Goal: Task Accomplishment & Management: Manage account settings

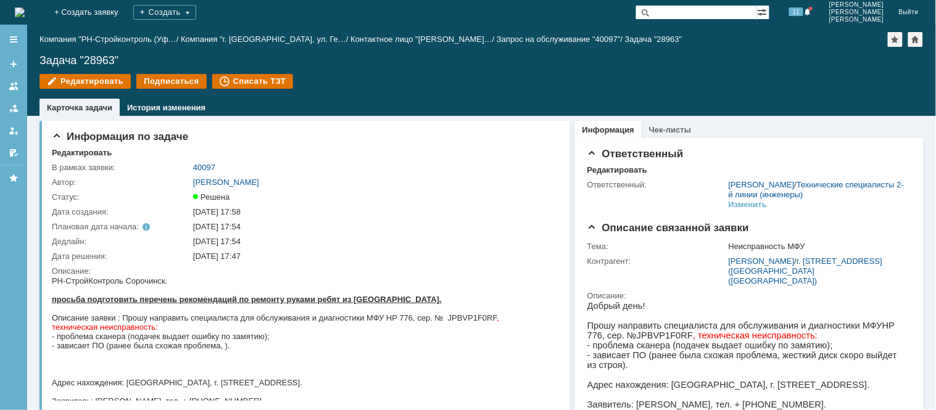
click at [25, 10] on img at bounding box center [20, 12] width 10 height 10
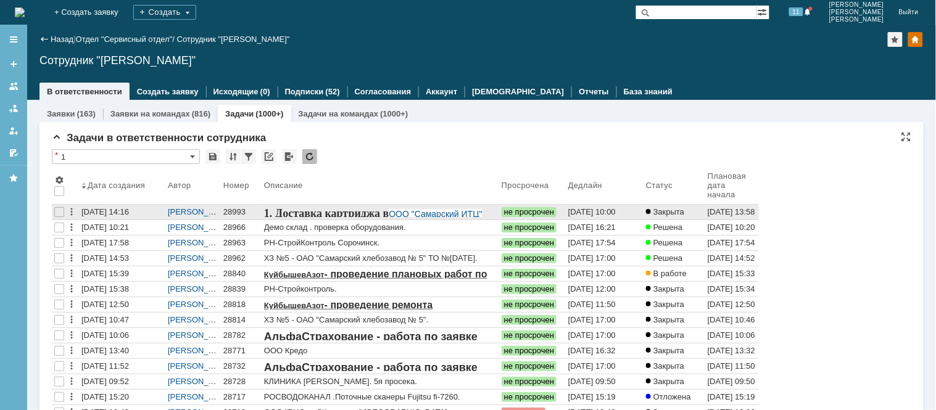
click at [229, 213] on div "28993" at bounding box center [241, 212] width 36 height 10
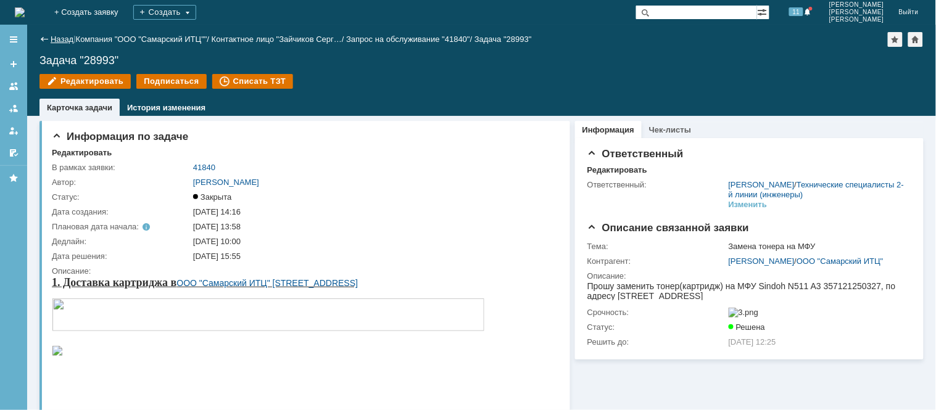
click at [72, 43] on link "Назад" at bounding box center [62, 39] width 23 height 9
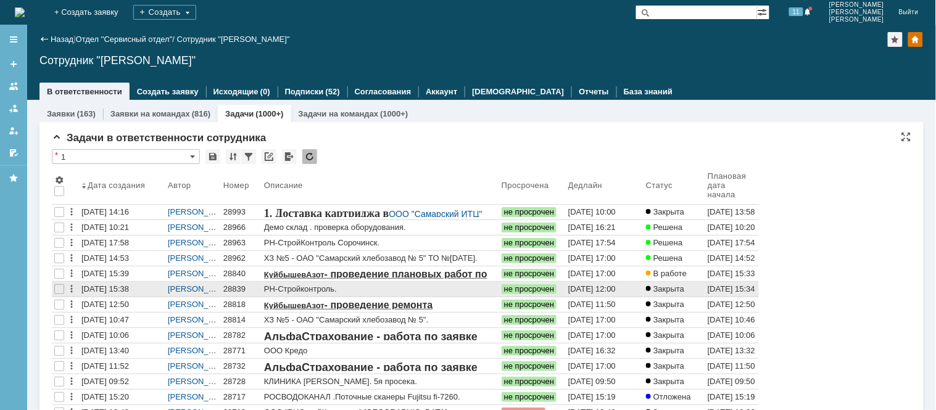
click at [227, 284] on div "28839" at bounding box center [241, 289] width 36 height 10
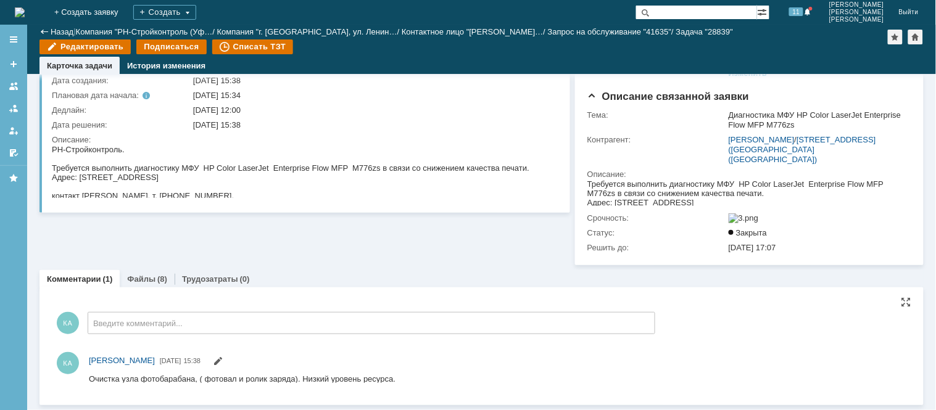
scroll to position [93, 0]
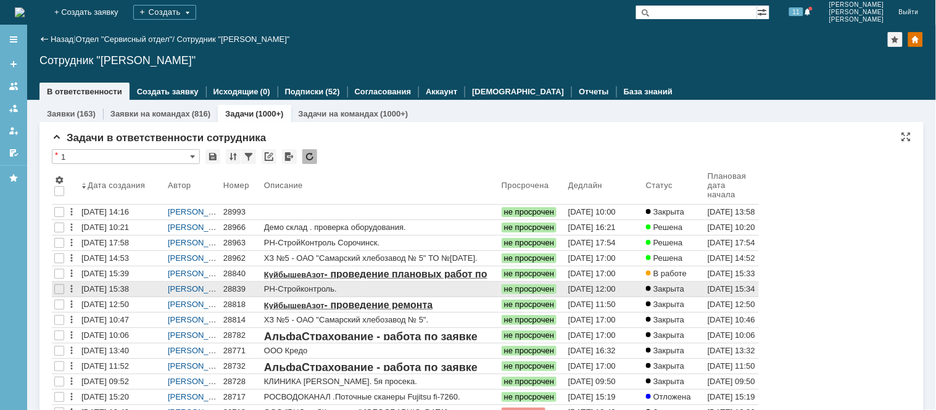
click at [236, 287] on div "28839" at bounding box center [241, 289] width 36 height 10
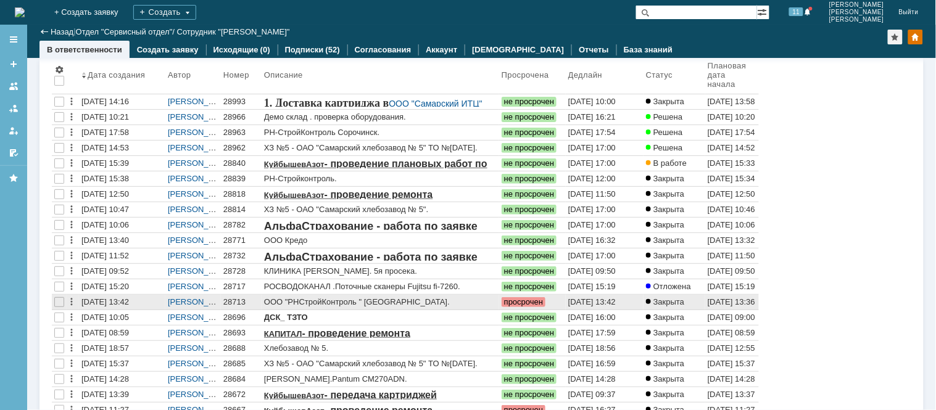
click at [234, 299] on div "28713" at bounding box center [241, 302] width 36 height 10
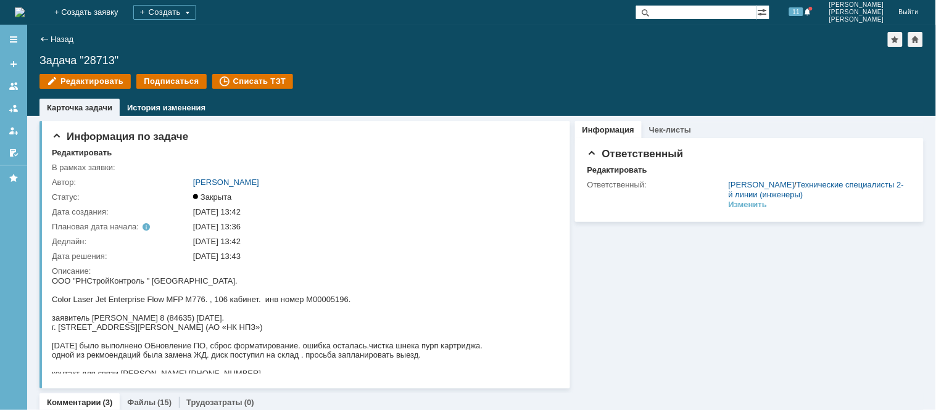
click at [25, 10] on img at bounding box center [20, 12] width 10 height 10
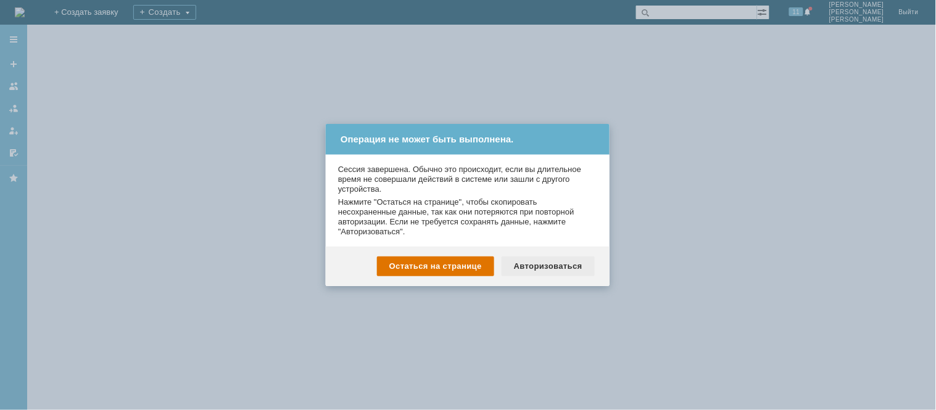
click at [568, 265] on div "Авторизоваться" at bounding box center [547, 267] width 93 height 20
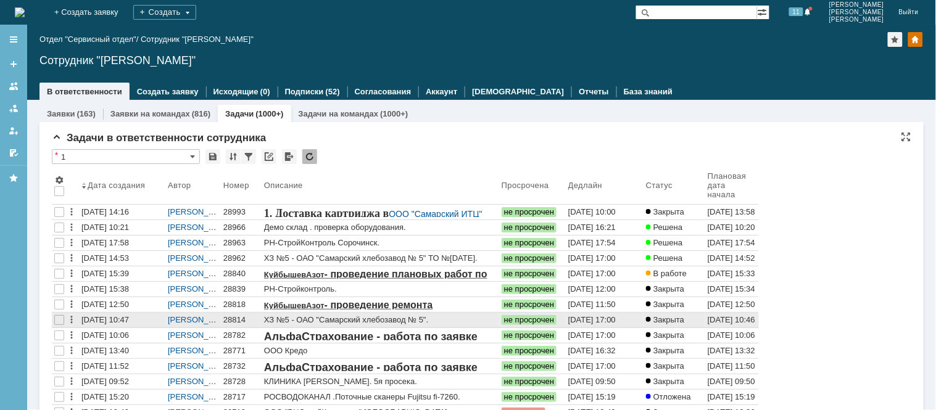
click at [234, 316] on div "28814" at bounding box center [241, 320] width 36 height 10
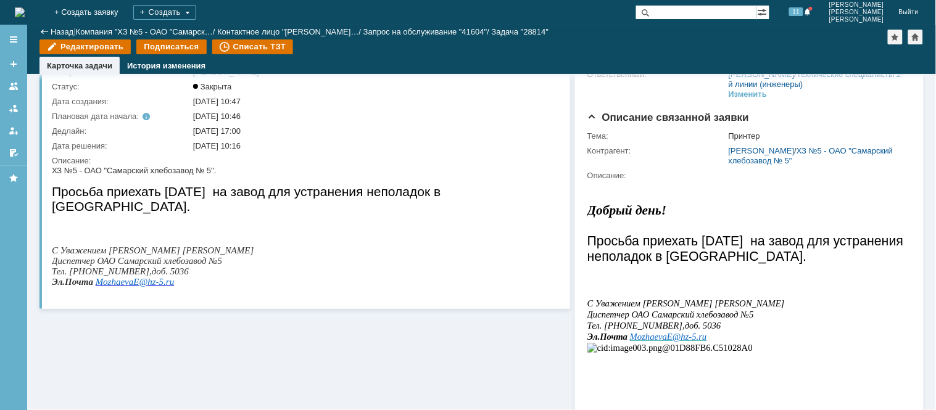
drag, startPoint x: 0, startPoint y: 1, endPoint x: 553, endPoint y: 153, distance: 573.7
click at [553, 153] on div "В рамках заявки: 41604 Автор: [PERSON_NAME]: Закрыта Дата создания: [DATE] 10:4…" at bounding box center [306, 174] width 508 height 249
click at [25, 15] on img at bounding box center [20, 12] width 10 height 10
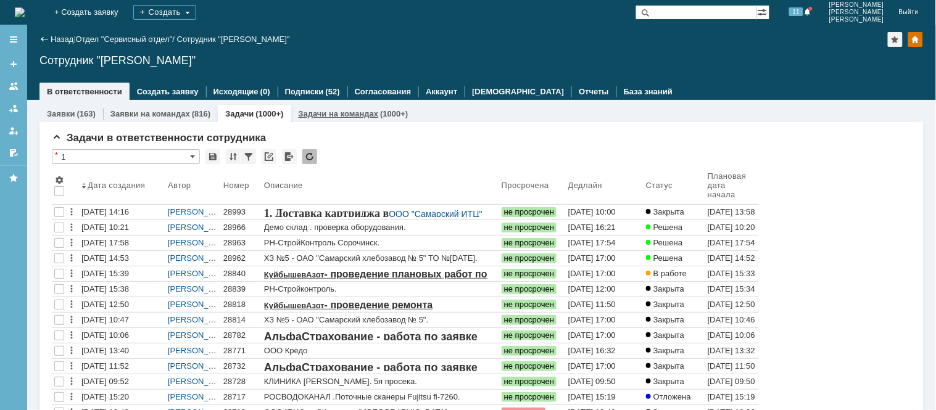
click at [319, 109] on link "Задачи на командах" at bounding box center [339, 113] width 80 height 9
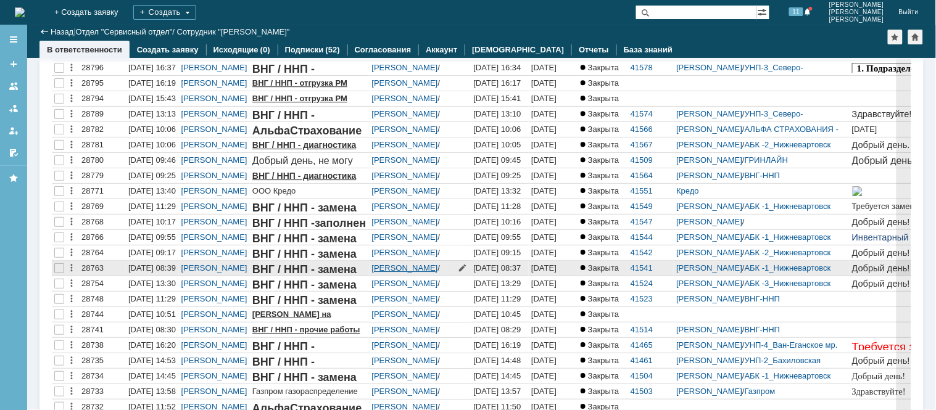
scroll to position [1028, 0]
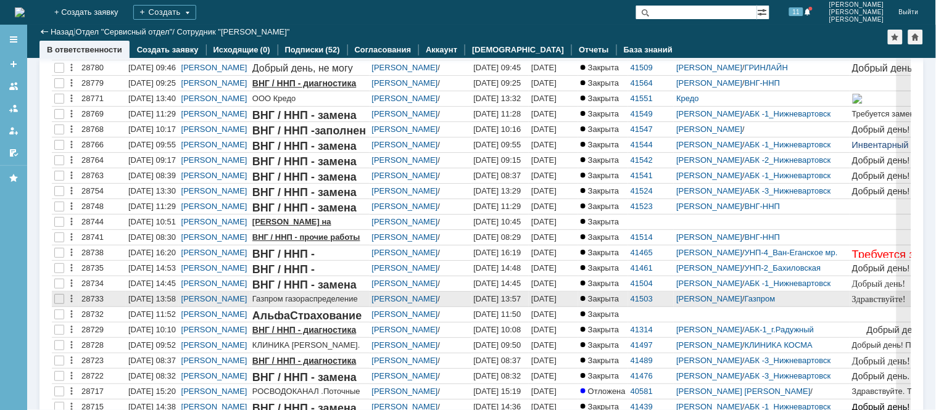
click at [151, 299] on div "[DATE] 13:58" at bounding box center [151, 298] width 47 height 9
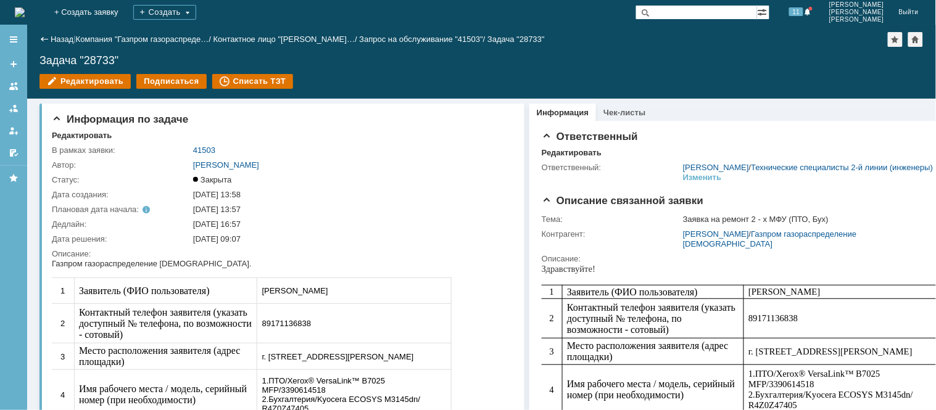
click at [25, 12] on img at bounding box center [20, 12] width 10 height 10
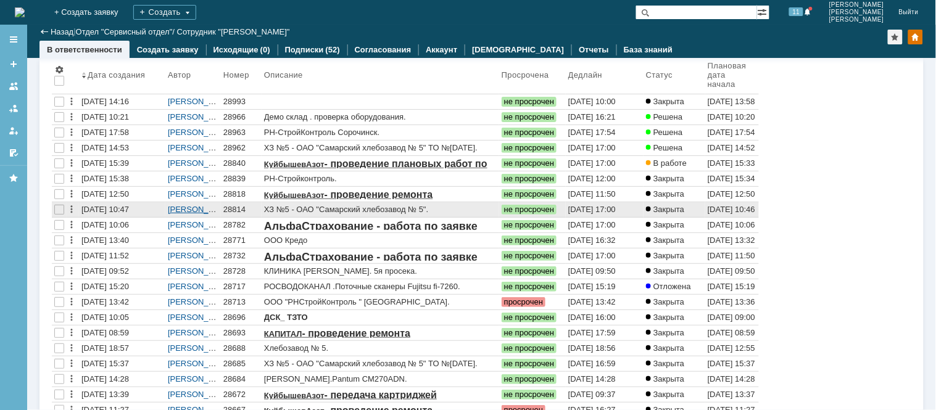
click at [189, 208] on link "[PERSON_NAME]" at bounding box center [201, 209] width 66 height 9
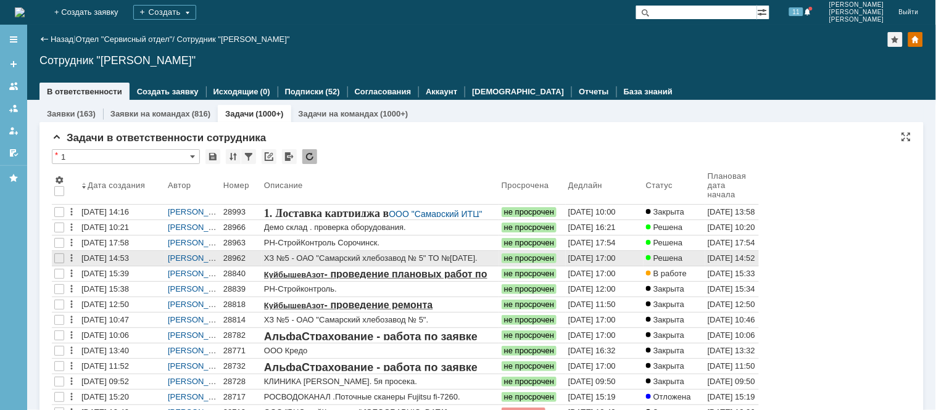
click at [233, 256] on div "28962" at bounding box center [241, 259] width 36 height 10
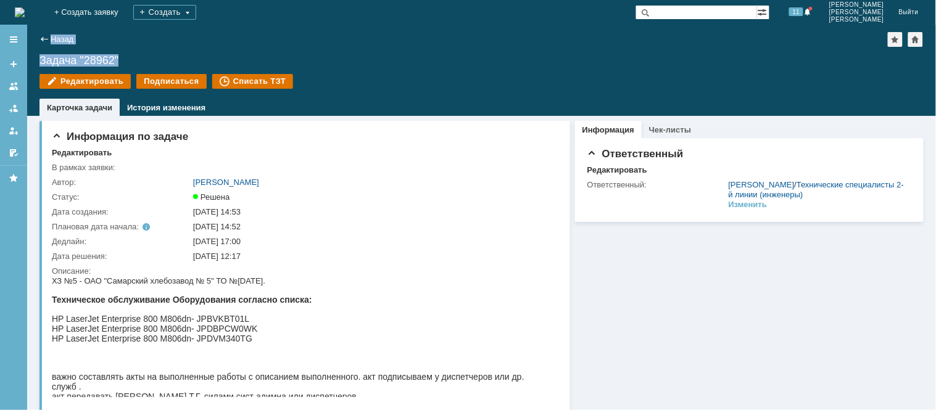
drag, startPoint x: 121, startPoint y: 63, endPoint x: 23, endPoint y: 64, distance: 97.5
click at [23, 64] on div "Меню Создать заявку В ответственности Согласования От меня Избранное Версия: 4.…" at bounding box center [468, 218] width 936 height 386
copy div "Меню Создать заявку В ответственности Согласования От меня Избранное Версия: 4.…"
click at [25, 7] on img at bounding box center [20, 12] width 10 height 10
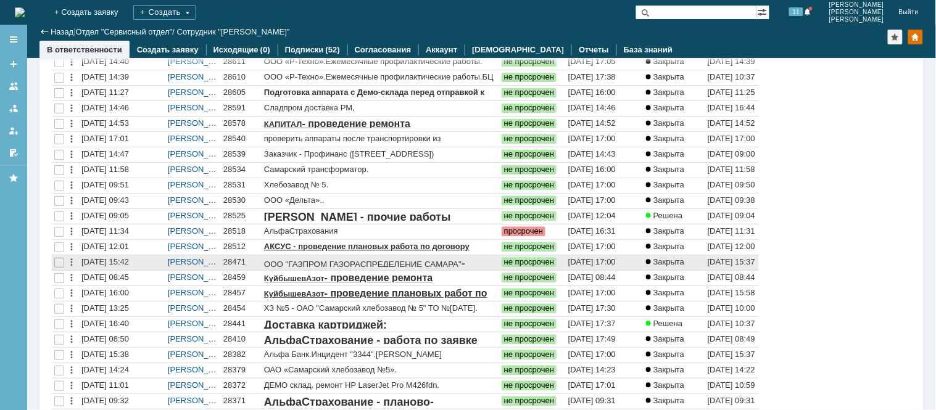
click at [226, 262] on div "28471" at bounding box center [241, 263] width 36 height 10
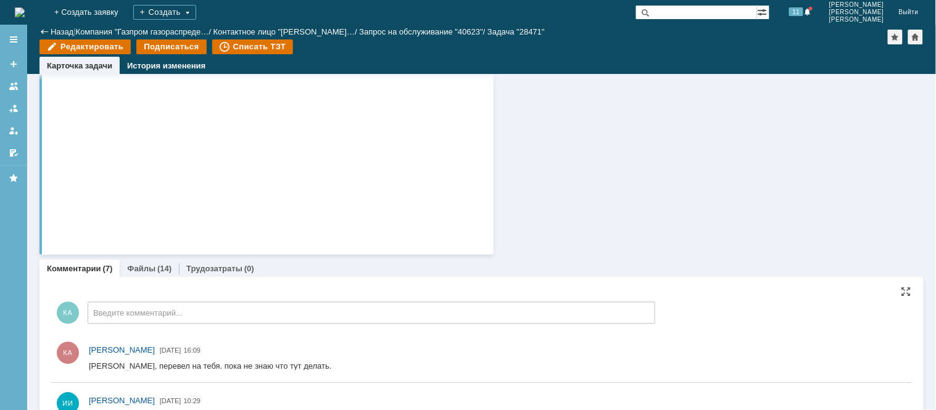
scroll to position [717, 0]
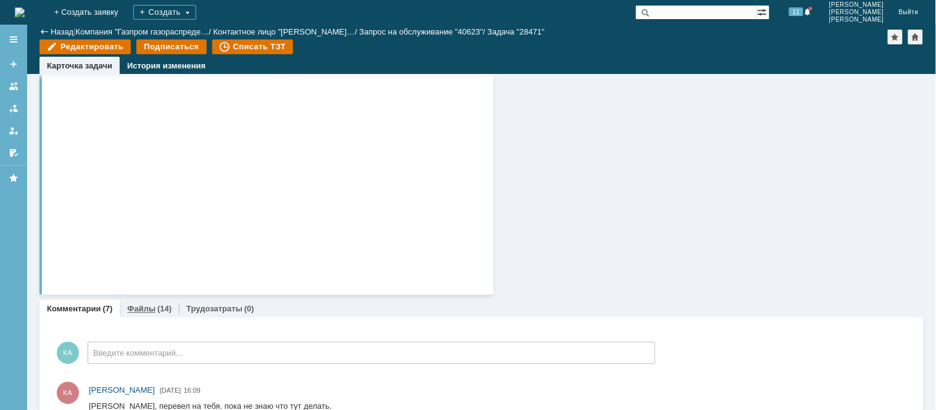
drag, startPoint x: 91, startPoint y: 714, endPoint x: 143, endPoint y: 310, distance: 406.7
click at [143, 310] on link "Файлы" at bounding box center [141, 308] width 28 height 9
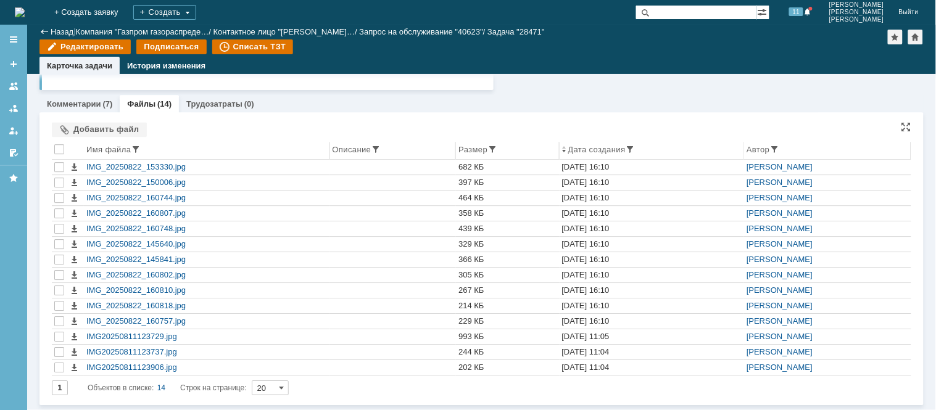
click at [159, 157] on th "Имя файла" at bounding box center [207, 151] width 246 height 18
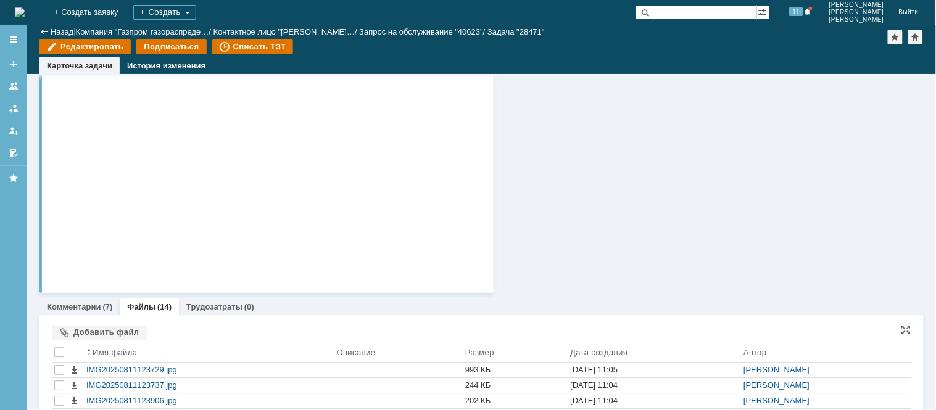
scroll to position [922, 0]
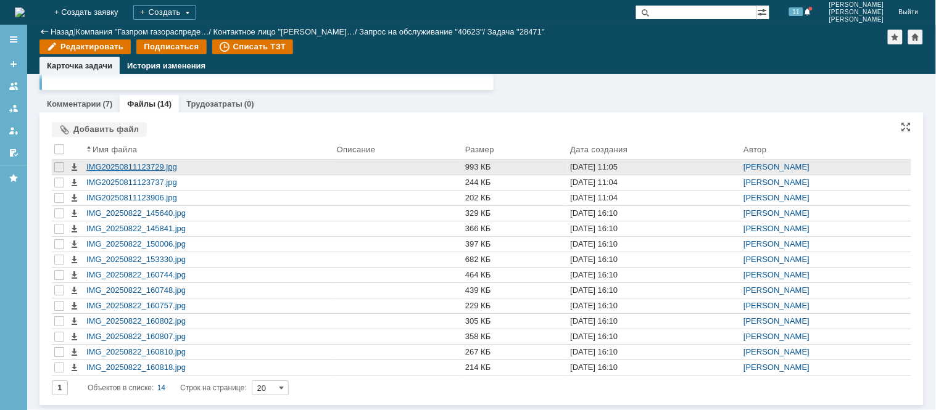
click at [130, 168] on div "IMG20250811123729.jpg" at bounding box center [208, 167] width 245 height 10
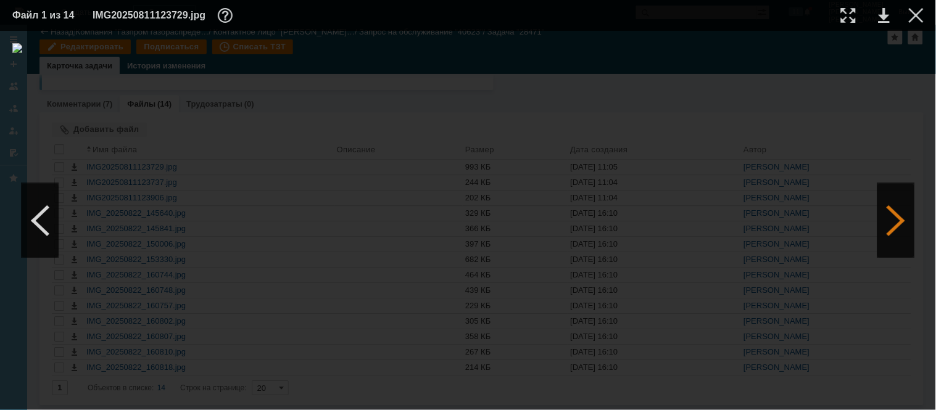
click at [901, 232] on div at bounding box center [895, 221] width 37 height 74
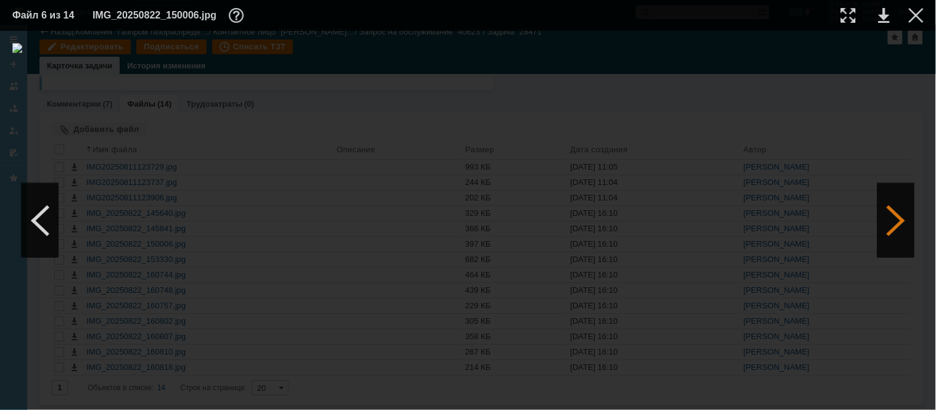
click at [901, 232] on div at bounding box center [895, 221] width 37 height 74
drag, startPoint x: 901, startPoint y: 232, endPoint x: 835, endPoint y: 385, distance: 166.6
click at [836, 402] on div "ИНФОРМАЦИЯ О ФАЙЛЕ Имя файла: IMG_20250822_153330.jpg Размер: 682.11КБ Дата соз…" at bounding box center [468, 220] width 936 height 379
click at [563, 245] on img at bounding box center [467, 220] width 911 height 355
click at [798, 175] on div at bounding box center [467, 220] width 911 height 355
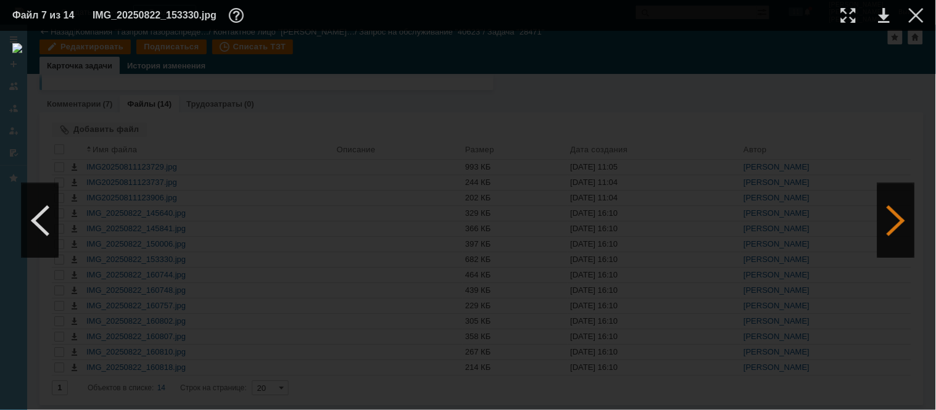
click at [908, 230] on div at bounding box center [895, 221] width 37 height 74
click at [902, 227] on div at bounding box center [895, 221] width 37 height 74
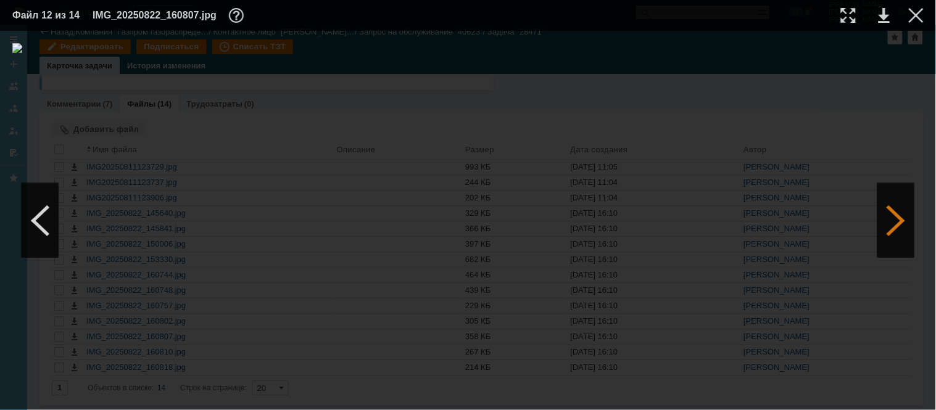
click at [901, 227] on div at bounding box center [895, 221] width 37 height 74
click at [27, 220] on div at bounding box center [40, 221] width 37 height 74
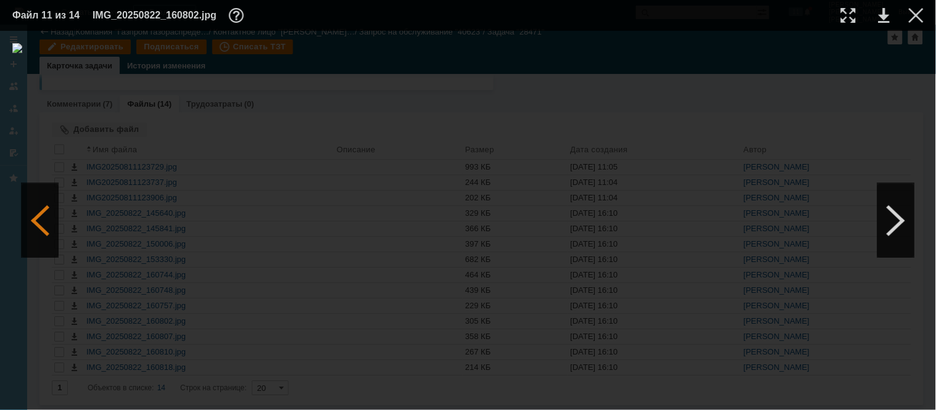
click at [27, 220] on div at bounding box center [40, 221] width 37 height 74
click at [847, 19] on div at bounding box center [848, 15] width 15 height 15
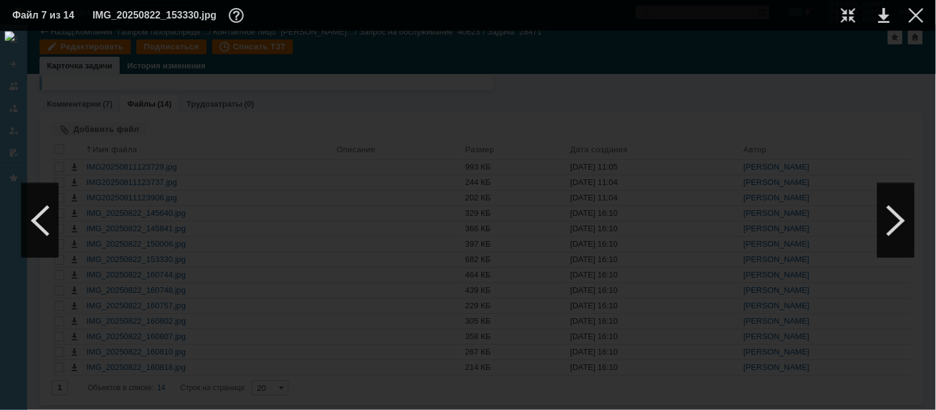
scroll to position [1236, 608]
click at [895, 234] on div at bounding box center [895, 221] width 37 height 74
click at [33, 223] on div at bounding box center [40, 221] width 37 height 74
click at [39, 223] on div at bounding box center [40, 221] width 37 height 74
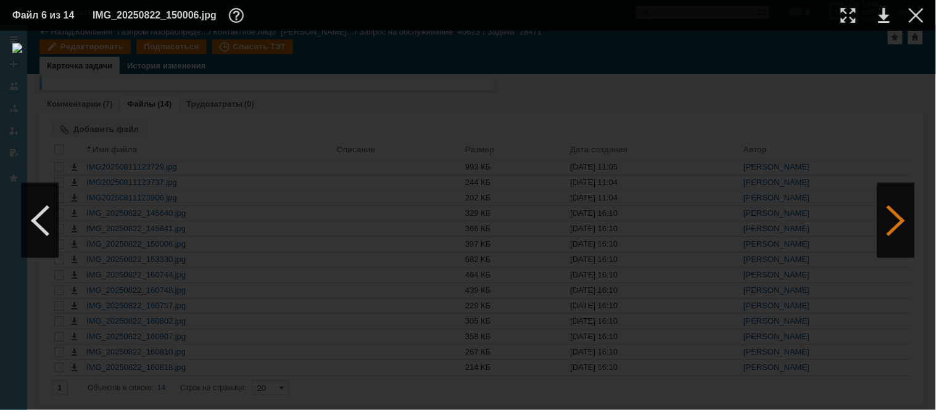
click at [901, 233] on div at bounding box center [895, 221] width 37 height 74
click at [911, 247] on div at bounding box center [895, 221] width 37 height 74
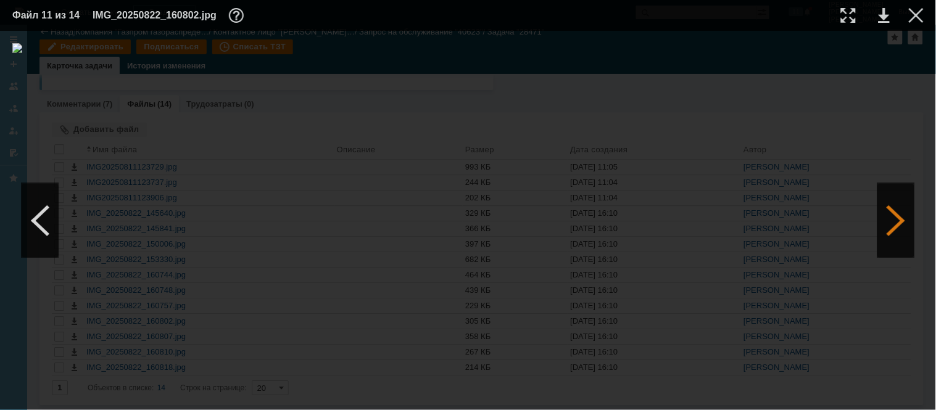
click at [911, 247] on div at bounding box center [895, 221] width 37 height 74
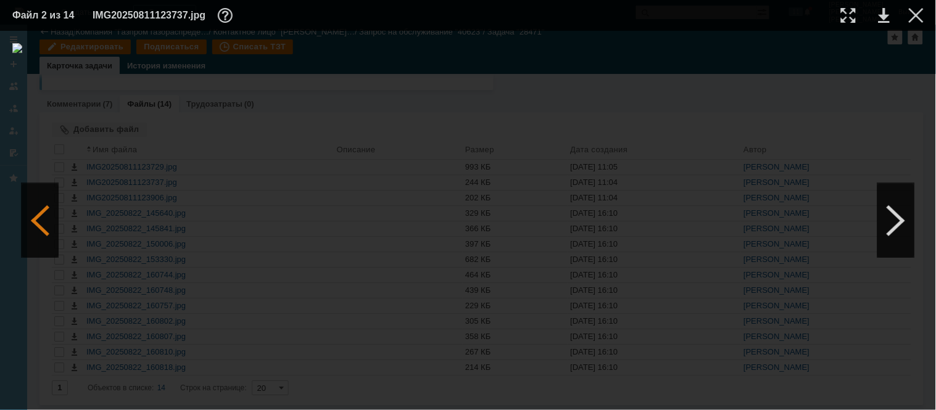
click at [39, 230] on div at bounding box center [40, 221] width 37 height 74
drag, startPoint x: 901, startPoint y: 230, endPoint x: 693, endPoint y: 272, distance: 211.5
click at [693, 272] on div "ИНФОРМАЦИЯ О ФАЙЛЕ Имя файла: IMG20250811123729.jpg Размер: 993.65КБ Дата созда…" at bounding box center [468, 220] width 936 height 379
click at [521, 239] on img at bounding box center [467, 220] width 911 height 355
click at [772, 323] on div at bounding box center [467, 220] width 911 height 355
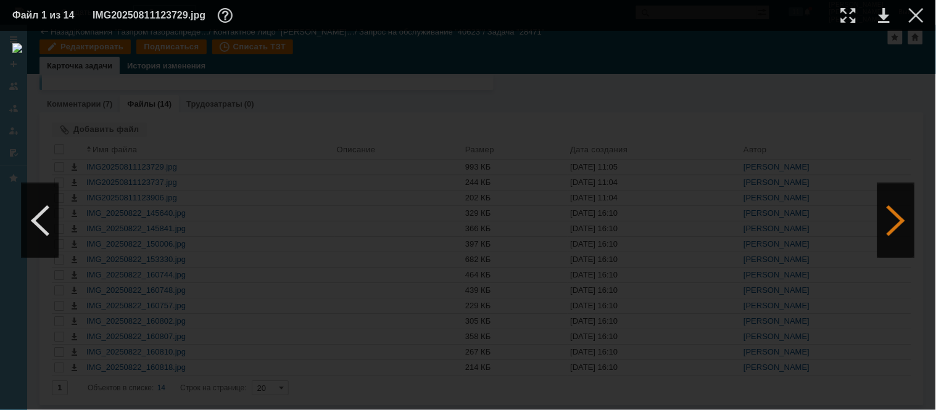
click at [901, 236] on div at bounding box center [895, 221] width 37 height 74
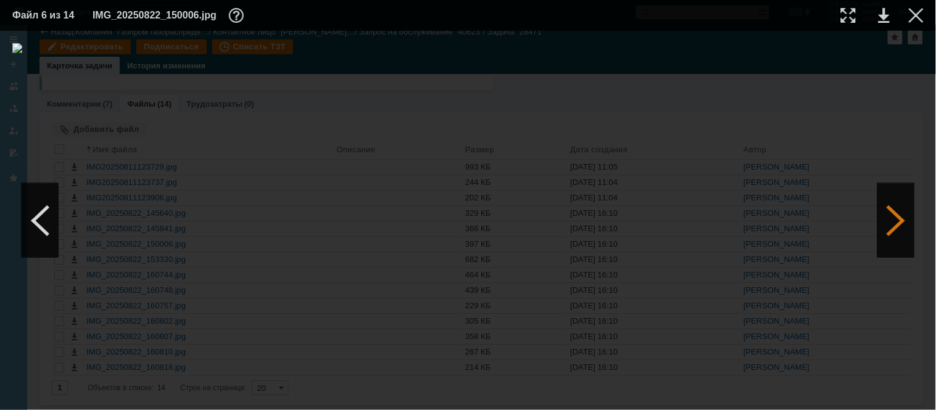
click at [901, 236] on div at bounding box center [895, 221] width 37 height 74
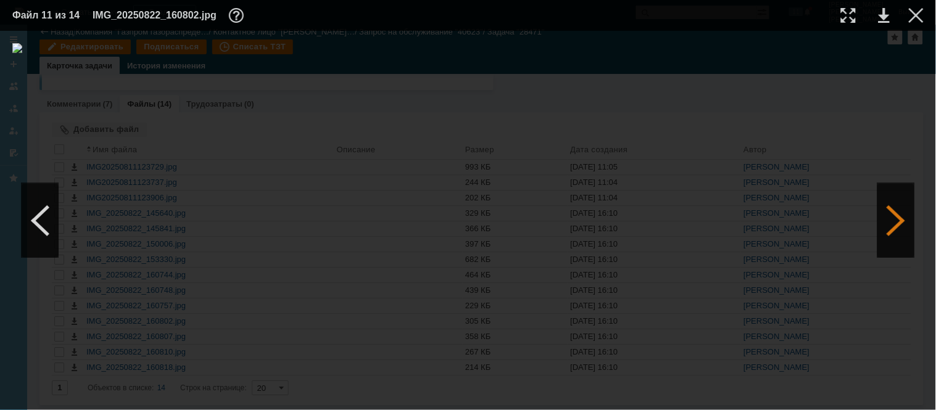
click at [901, 236] on div at bounding box center [895, 221] width 37 height 74
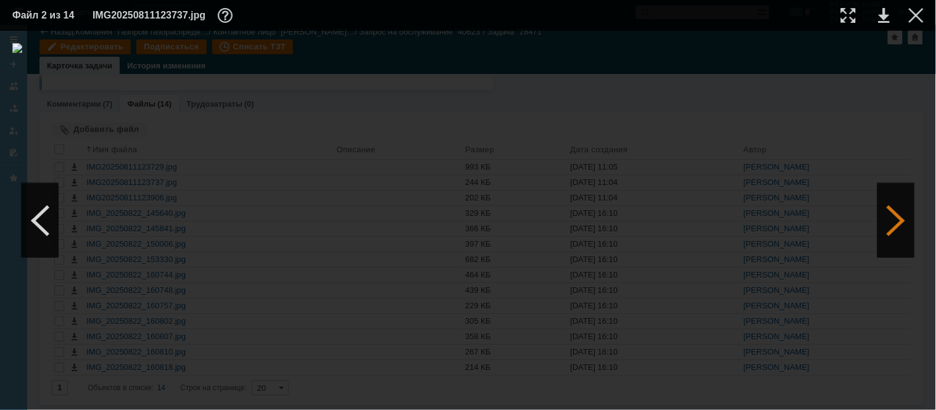
click at [901, 236] on div at bounding box center [895, 221] width 37 height 74
click at [915, 223] on div at bounding box center [467, 220] width 911 height 355
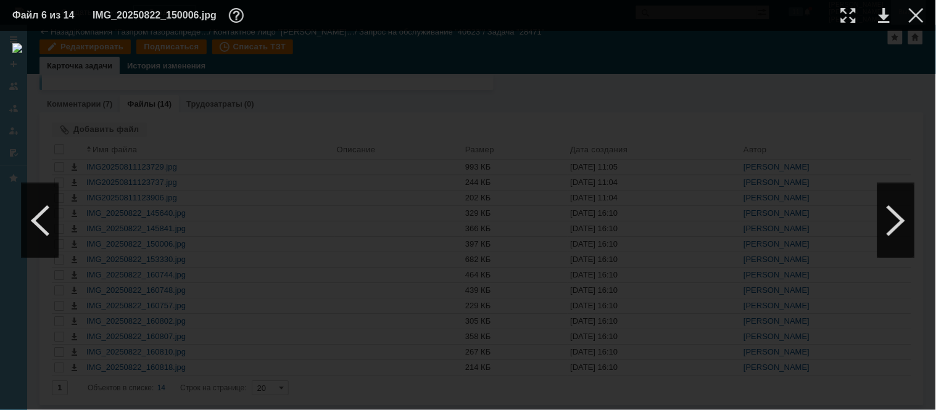
drag, startPoint x: 935, startPoint y: 22, endPoint x: 912, endPoint y: 13, distance: 25.2
click at [912, 13] on div at bounding box center [916, 15] width 15 height 15
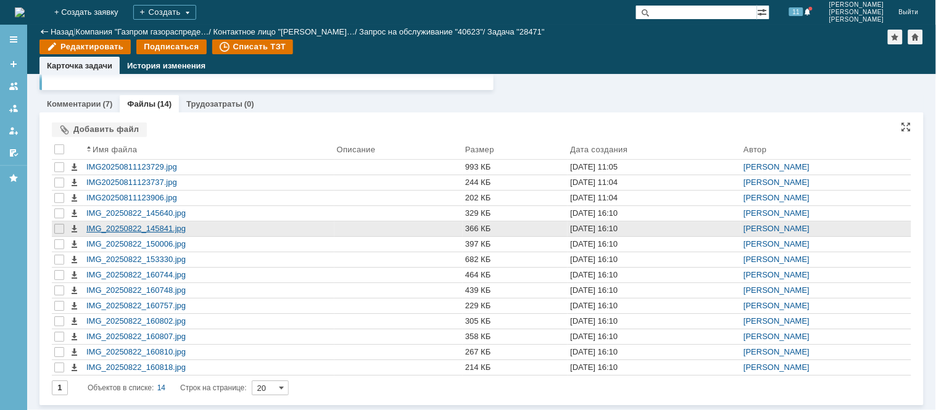
click at [245, 221] on div "IMG_20250822_145841.jpg" at bounding box center [209, 228] width 250 height 15
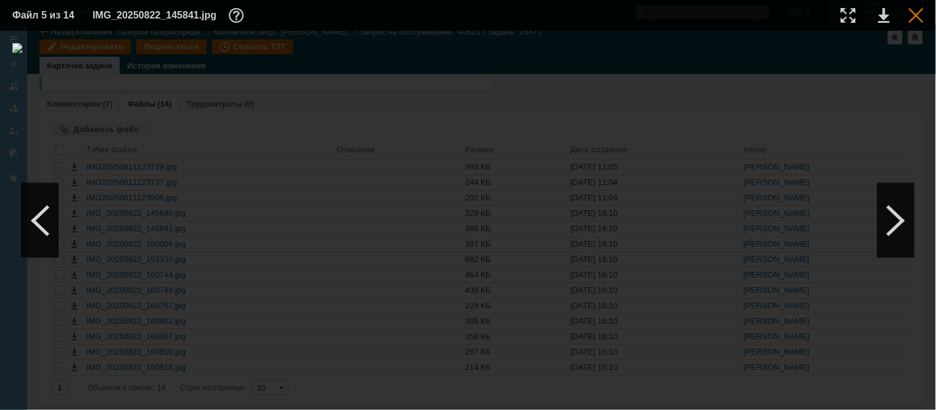
click at [921, 21] on div at bounding box center [916, 15] width 15 height 15
